Goal: Navigation & Orientation: Find specific page/section

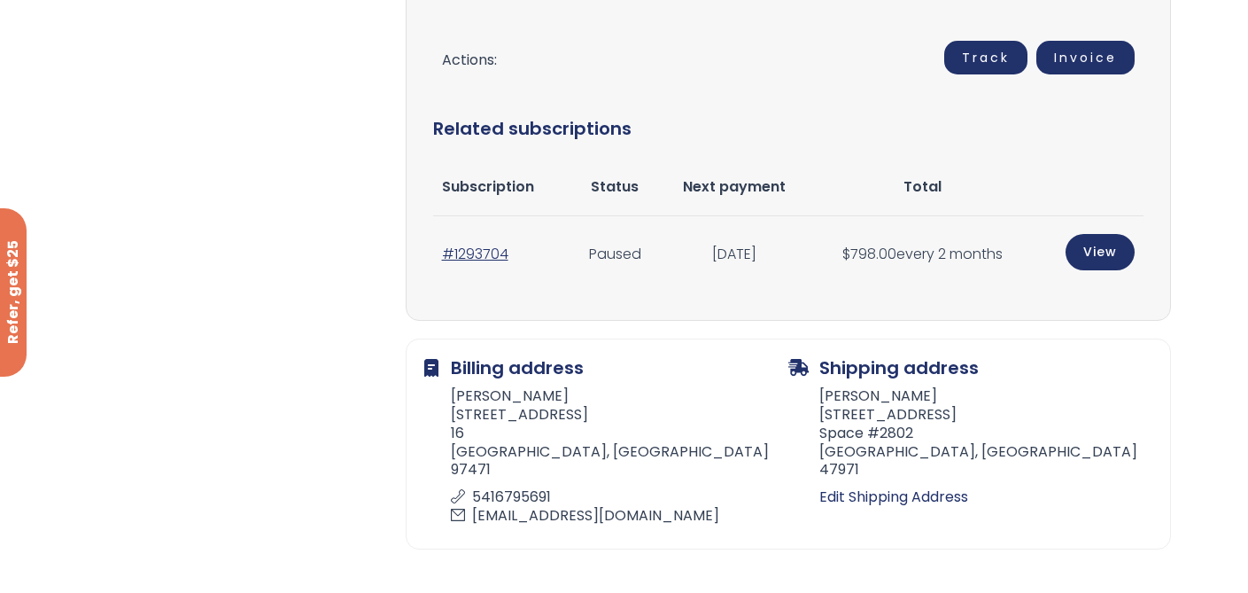
scroll to position [740, 0]
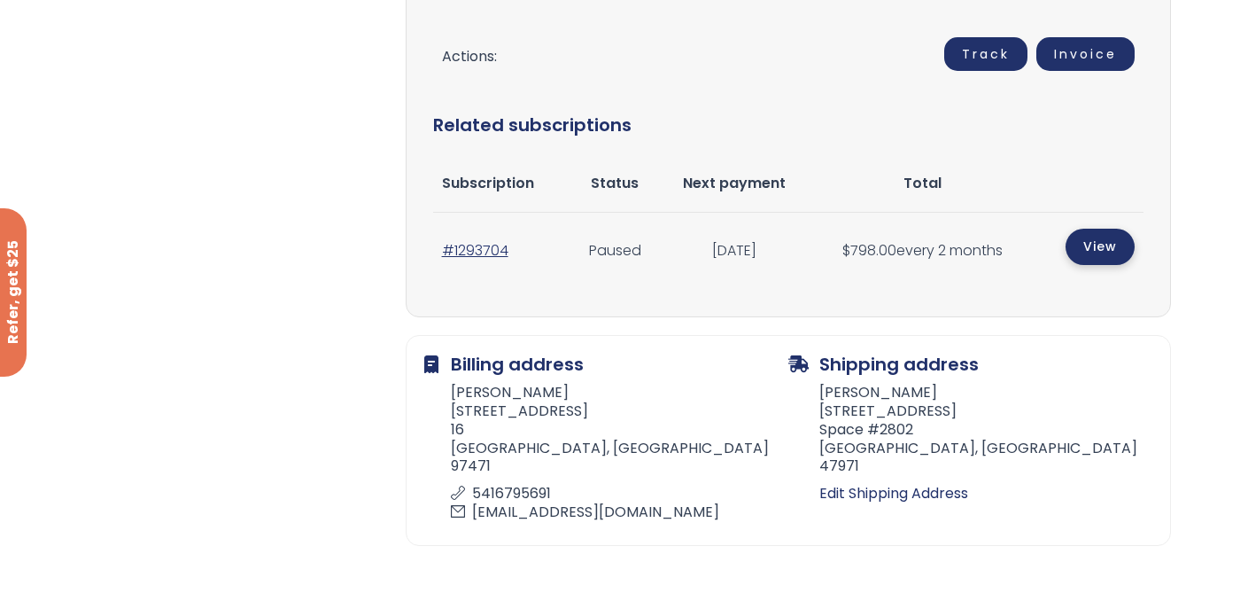
click at [1089, 249] on link "View" at bounding box center [1100, 247] width 69 height 36
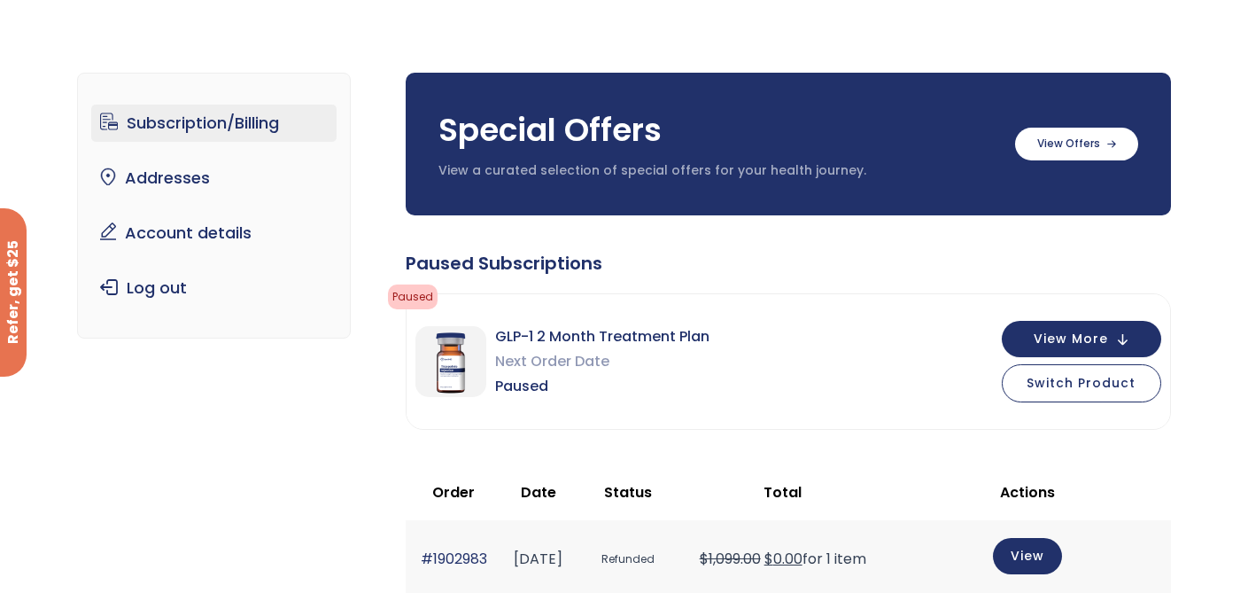
scroll to position [62, 0]
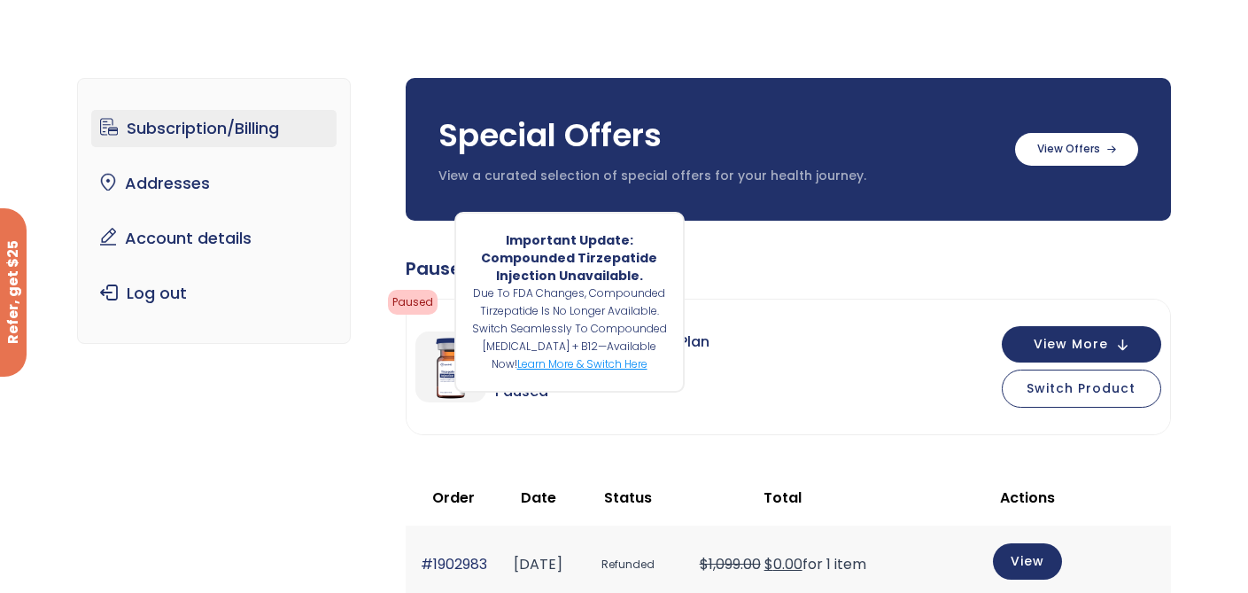
click at [629, 366] on link "Learn more & switch here" at bounding box center [582, 363] width 130 height 15
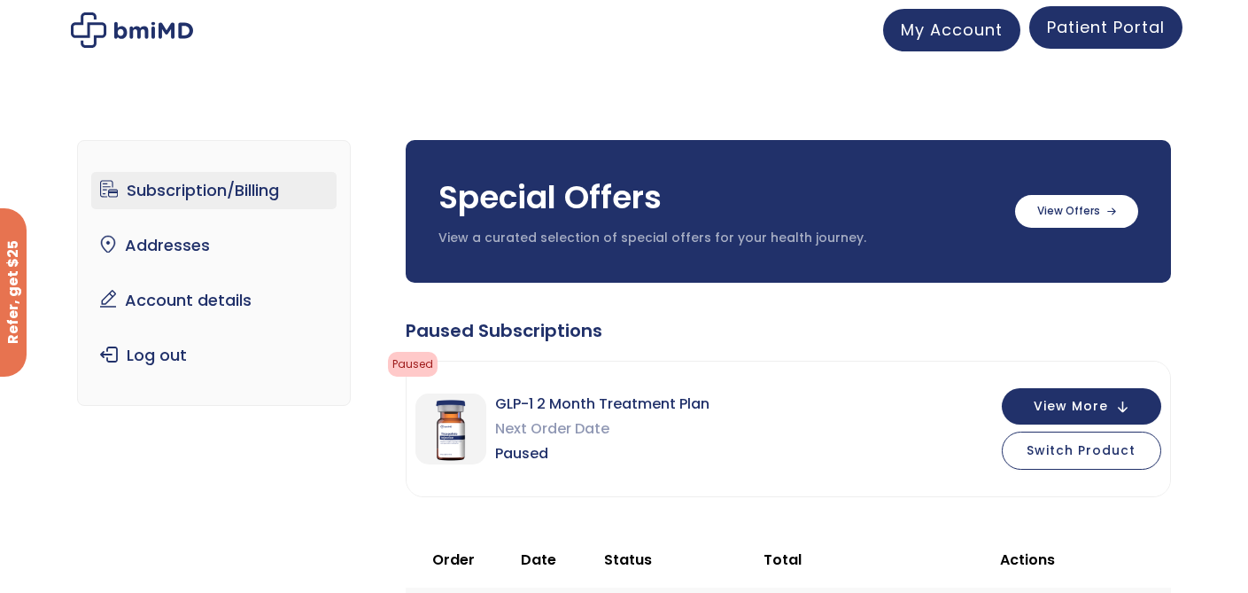
click at [1121, 31] on span "Patient Portal" at bounding box center [1106, 27] width 118 height 22
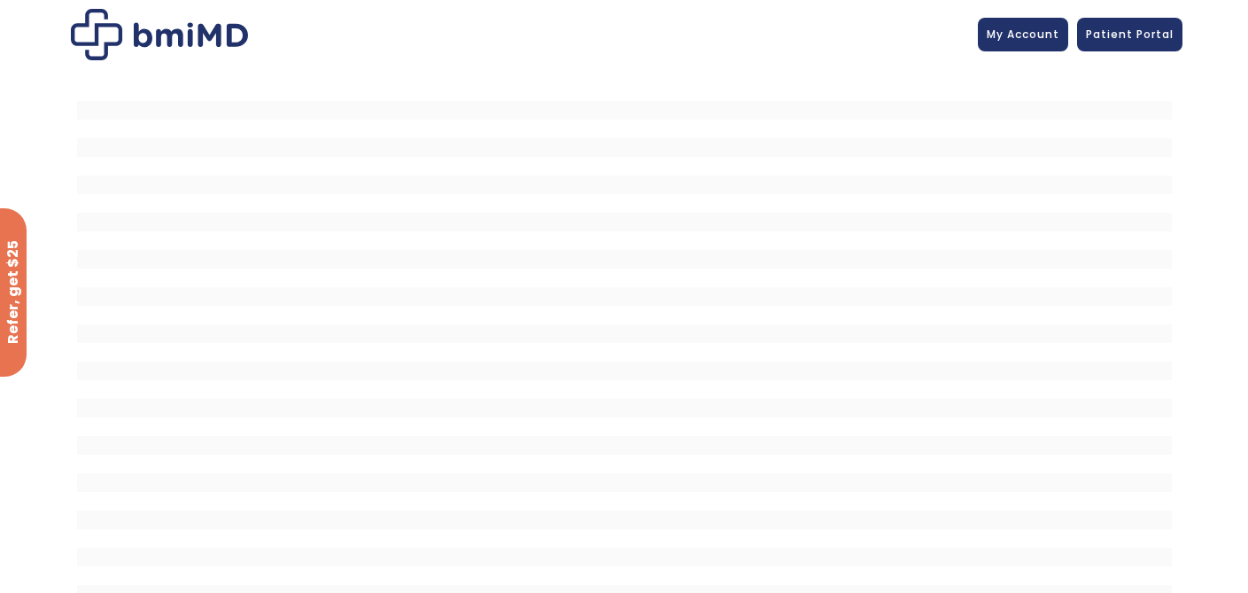
scroll to position [21, 0]
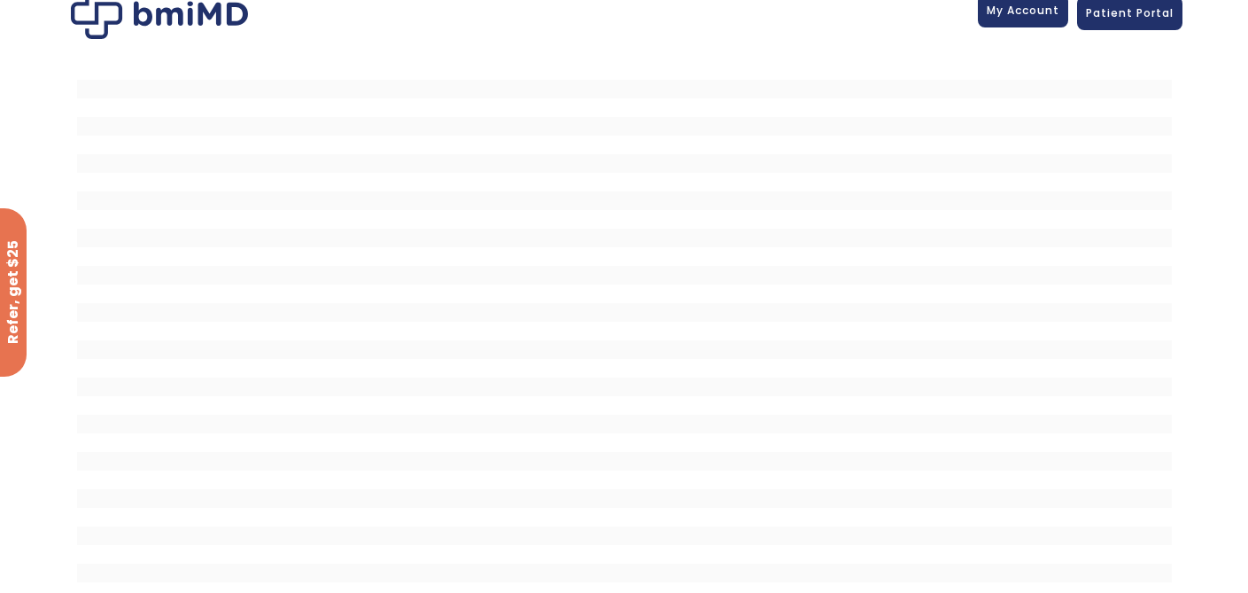
click at [1028, 12] on span "My Account" at bounding box center [1023, 10] width 73 height 15
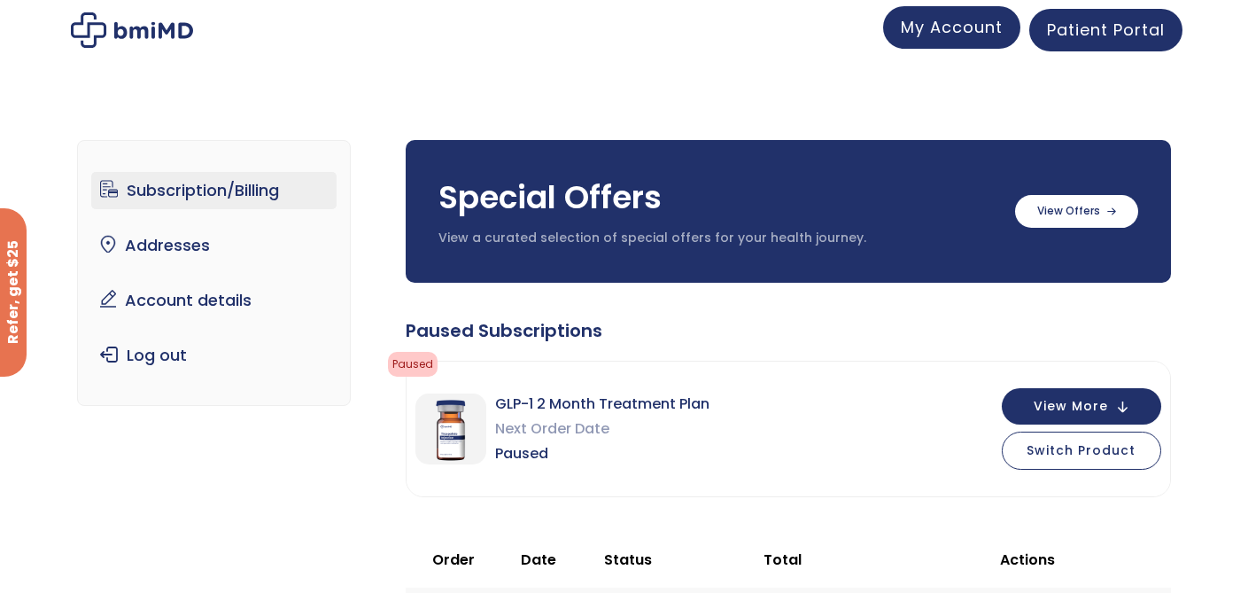
click at [967, 32] on span "My Account" at bounding box center [952, 27] width 102 height 22
